Goal: Navigation & Orientation: Find specific page/section

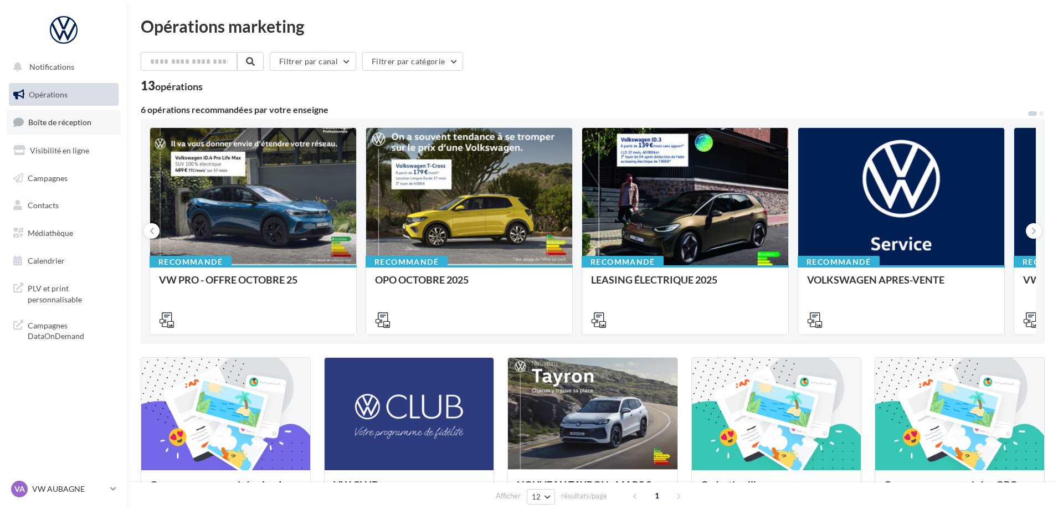
click at [79, 118] on span "Boîte de réception" at bounding box center [59, 121] width 63 height 9
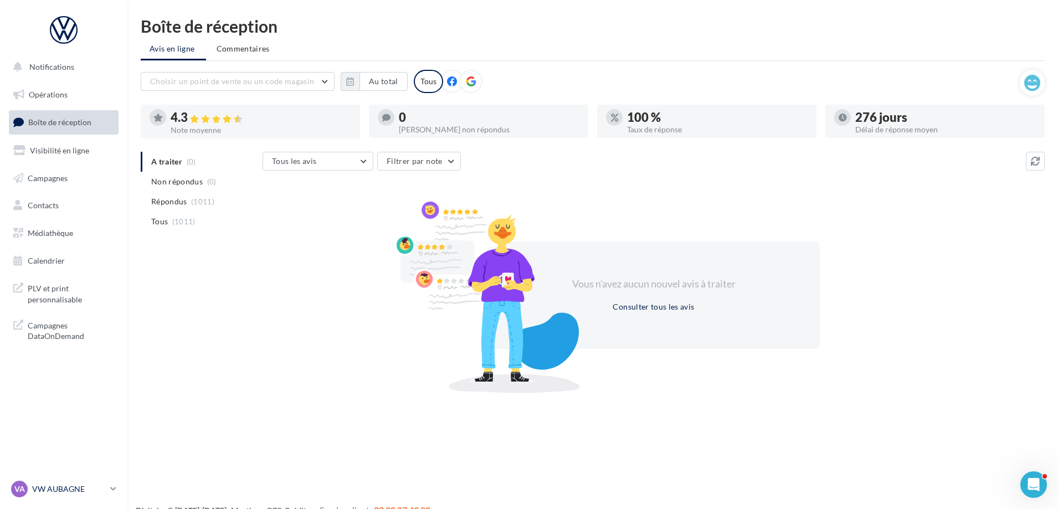
click at [62, 486] on p "VW AUBAGNE" at bounding box center [69, 488] width 74 height 11
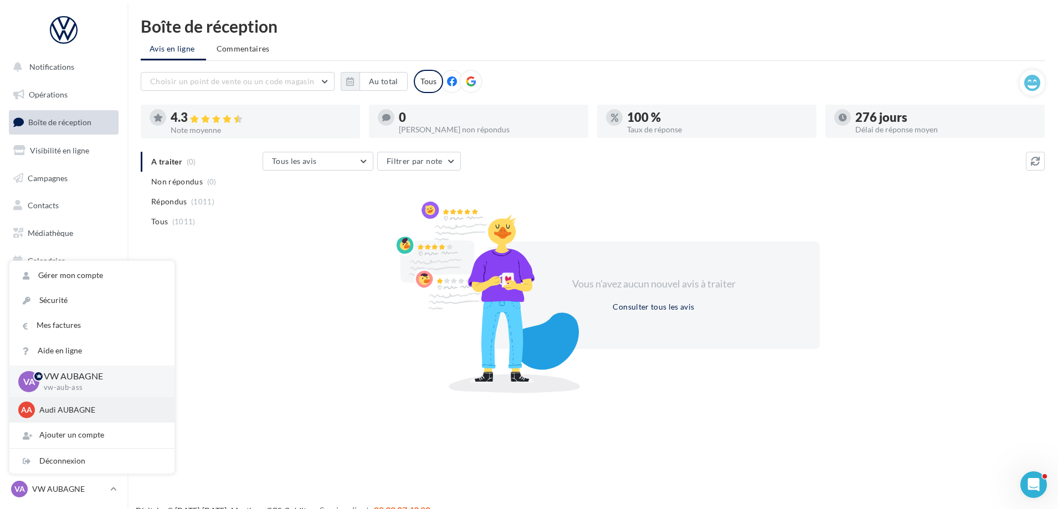
click at [92, 404] on p "Audi AUBAGNE" at bounding box center [100, 409] width 122 height 11
